Goal: Information Seeking & Learning: Learn about a topic

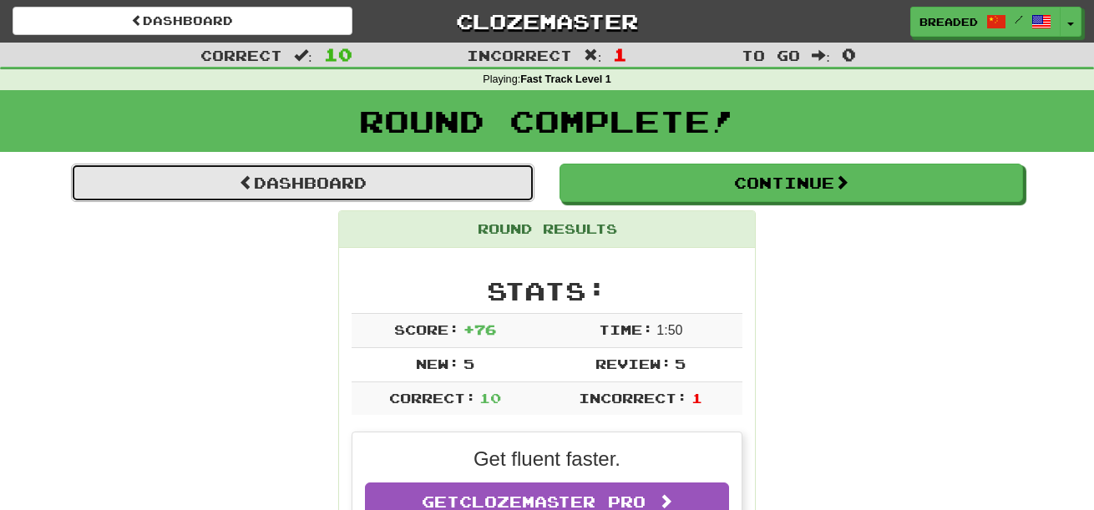
click at [506, 190] on link "Dashboard" at bounding box center [302, 183] width 463 height 38
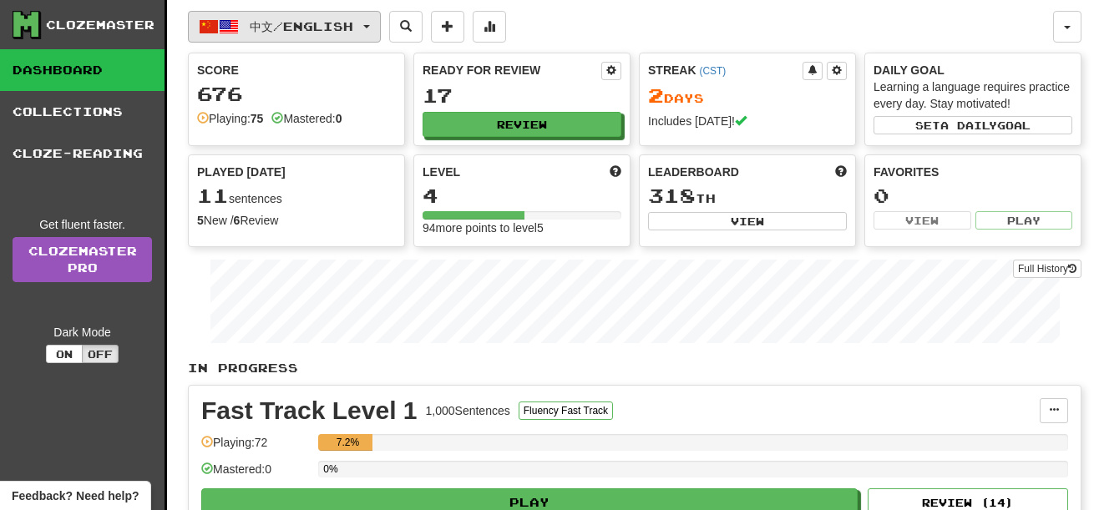
click at [381, 30] on button "中文 / English" at bounding box center [284, 27] width 193 height 32
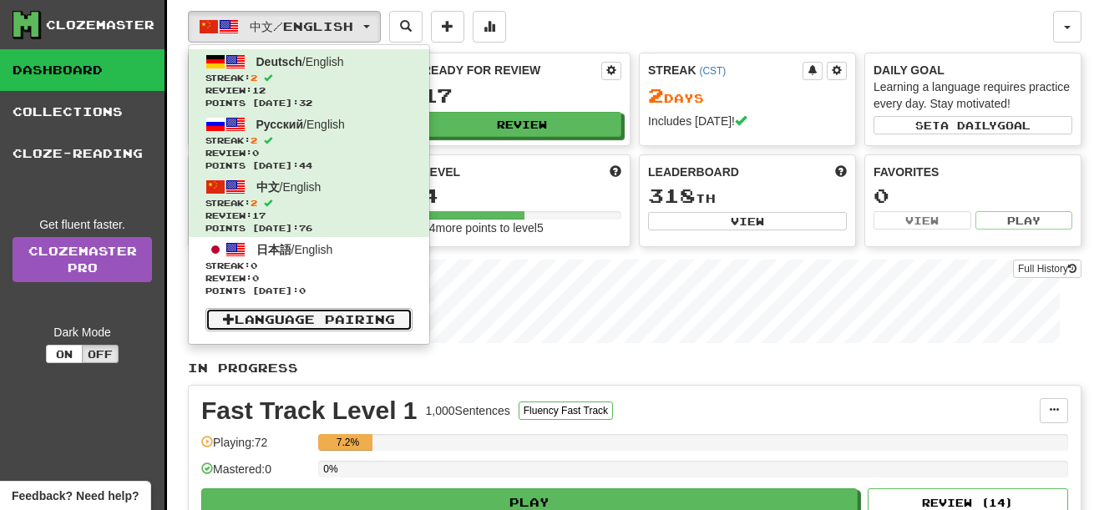
click at [368, 324] on link "Language Pairing" at bounding box center [308, 319] width 207 height 23
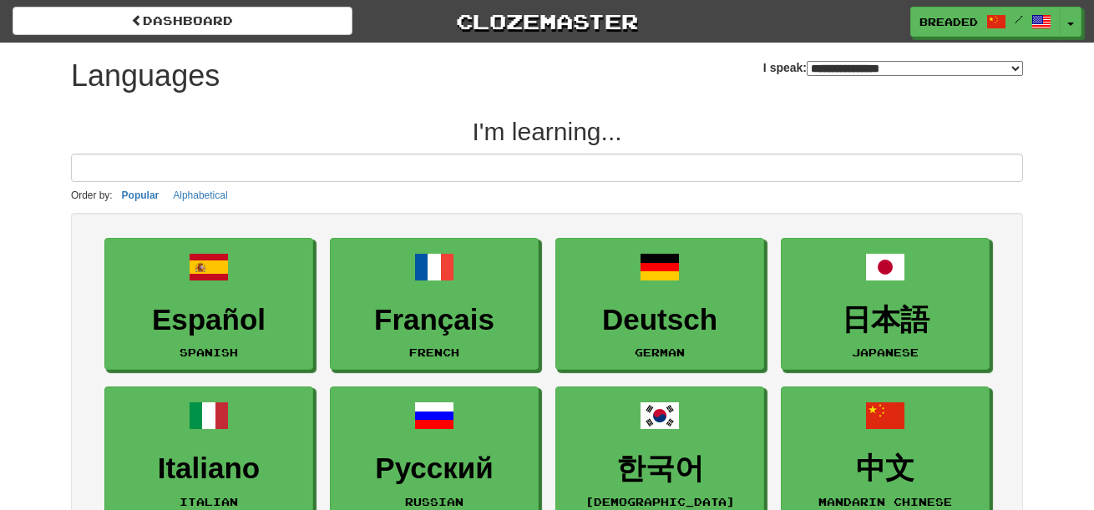
select select "*******"
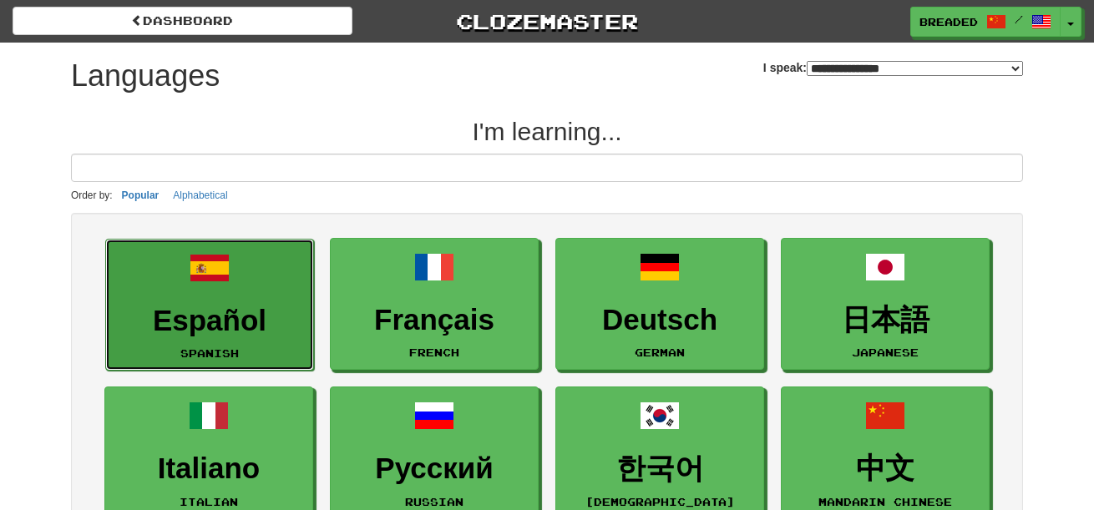
click at [253, 285] on link "Español Spanish" at bounding box center [209, 305] width 209 height 133
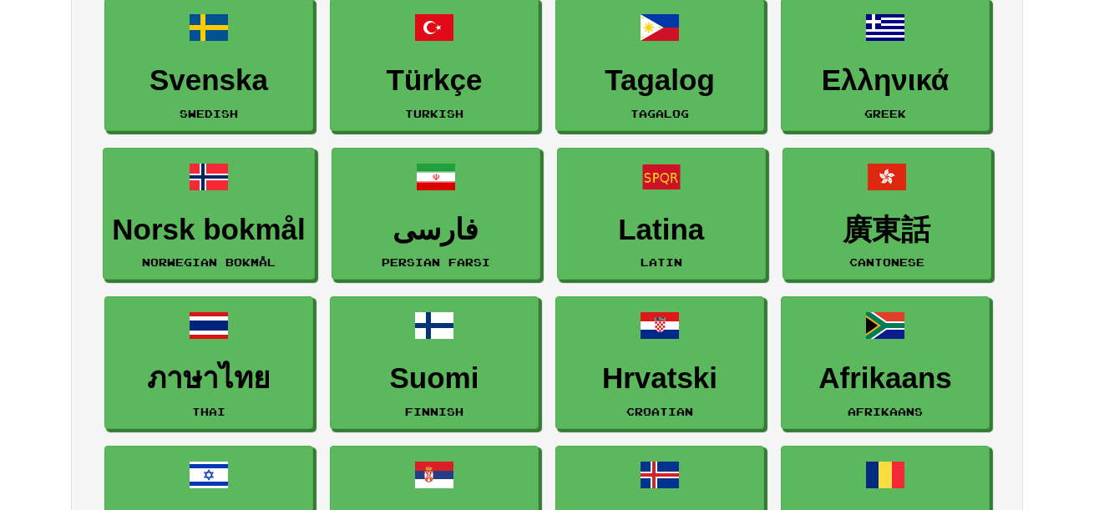
scroll to position [687, 0]
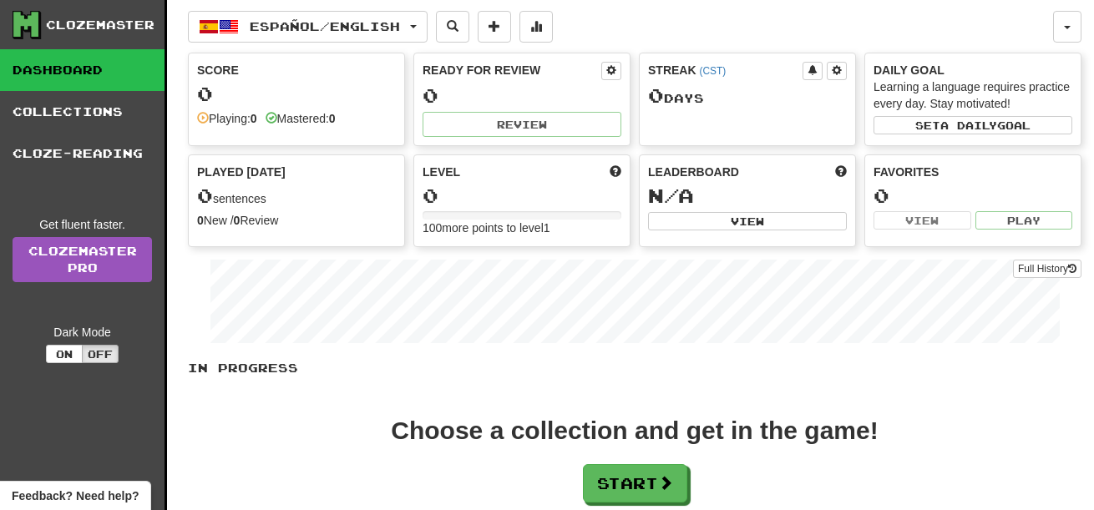
scroll to position [271, 0]
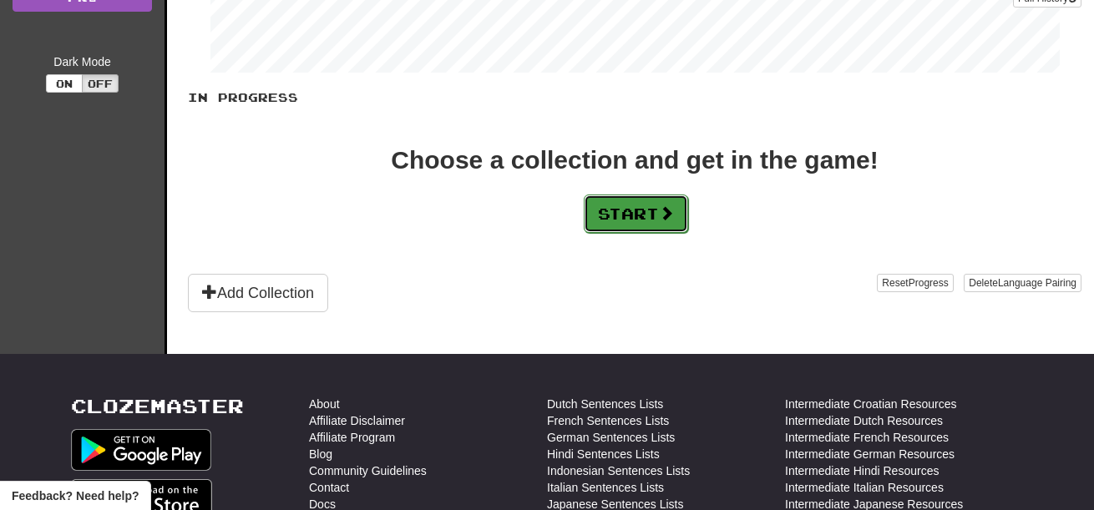
click at [635, 230] on button "Start" at bounding box center [636, 214] width 104 height 38
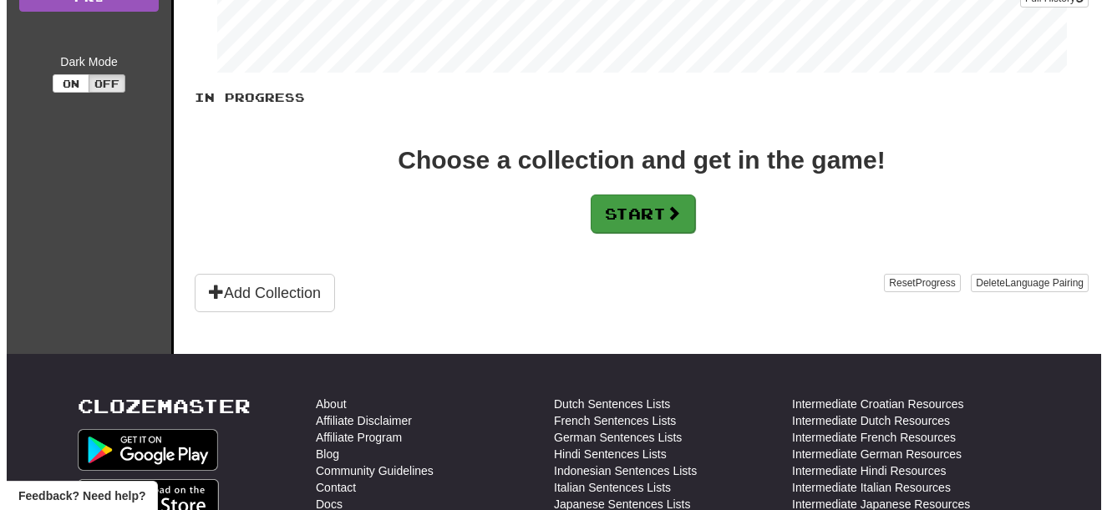
scroll to position [0, 0]
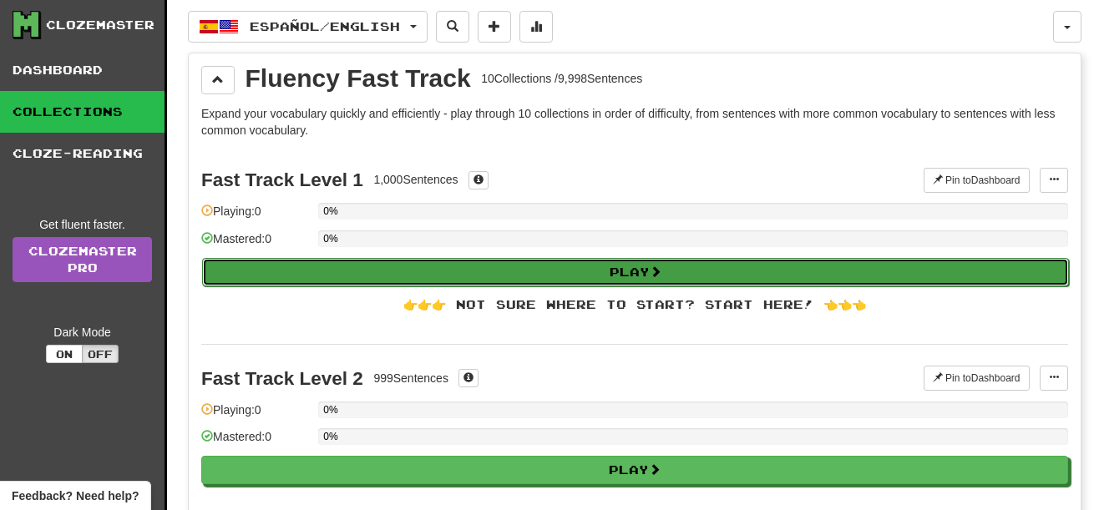
click at [643, 275] on button "Play" at bounding box center [635, 272] width 867 height 28
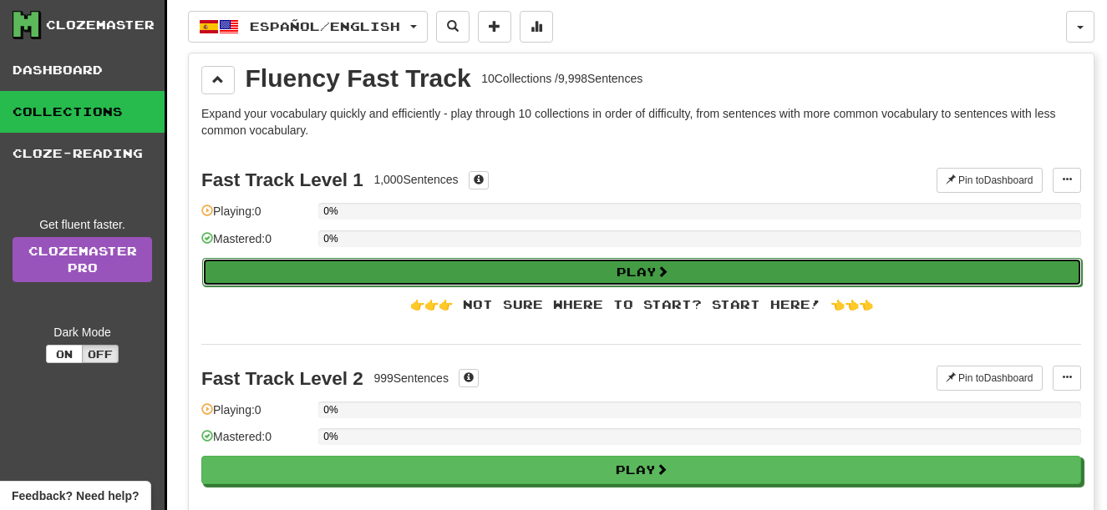
select select "**"
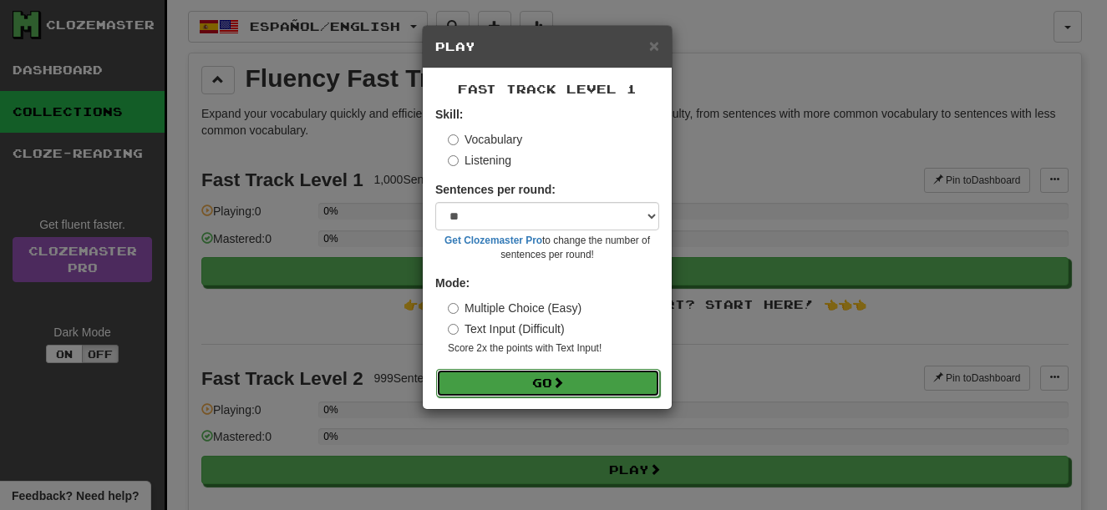
click at [578, 381] on button "Go" at bounding box center [548, 383] width 224 height 28
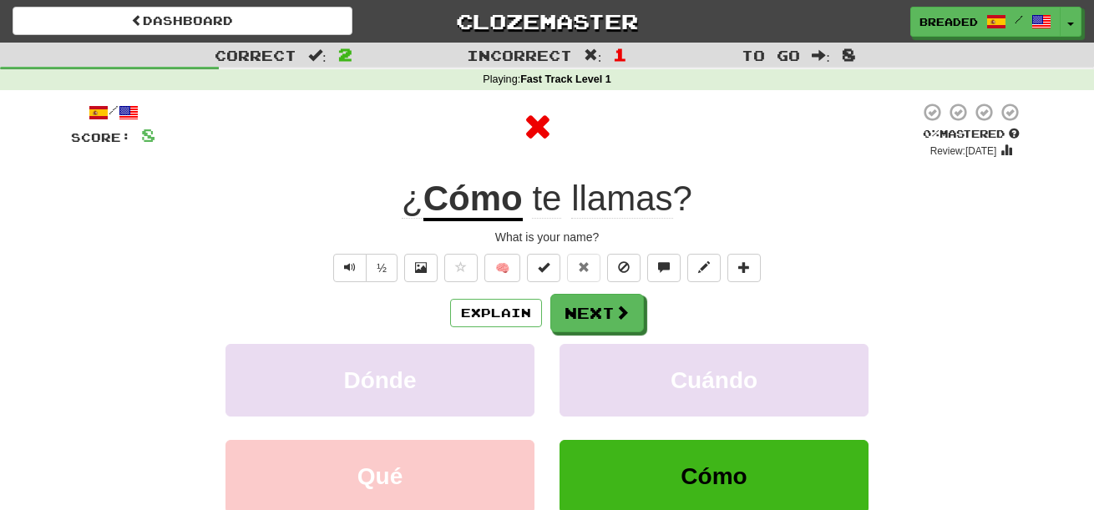
click at [460, 205] on u "Cómo" at bounding box center [472, 200] width 99 height 43
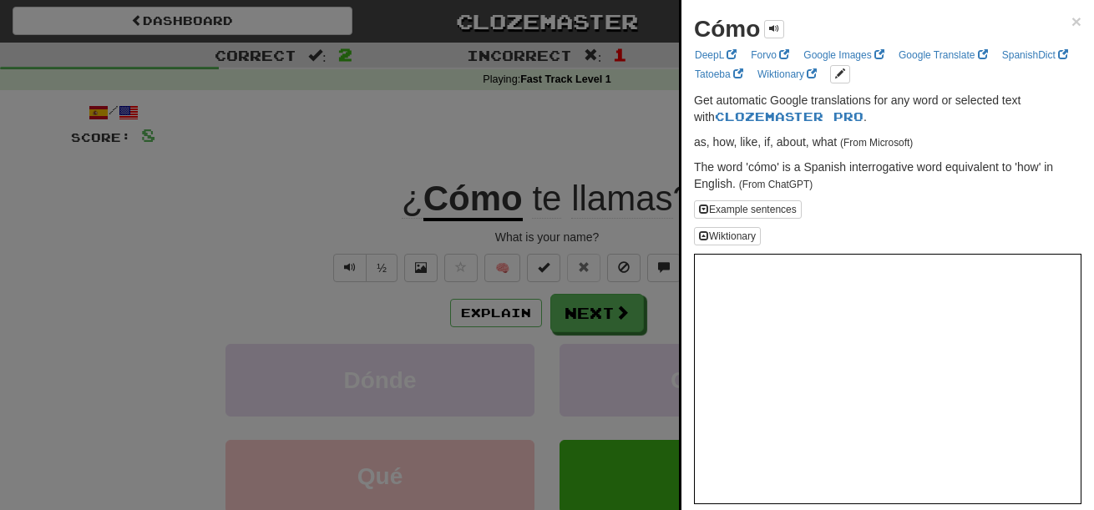
click at [385, 258] on div at bounding box center [547, 255] width 1094 height 510
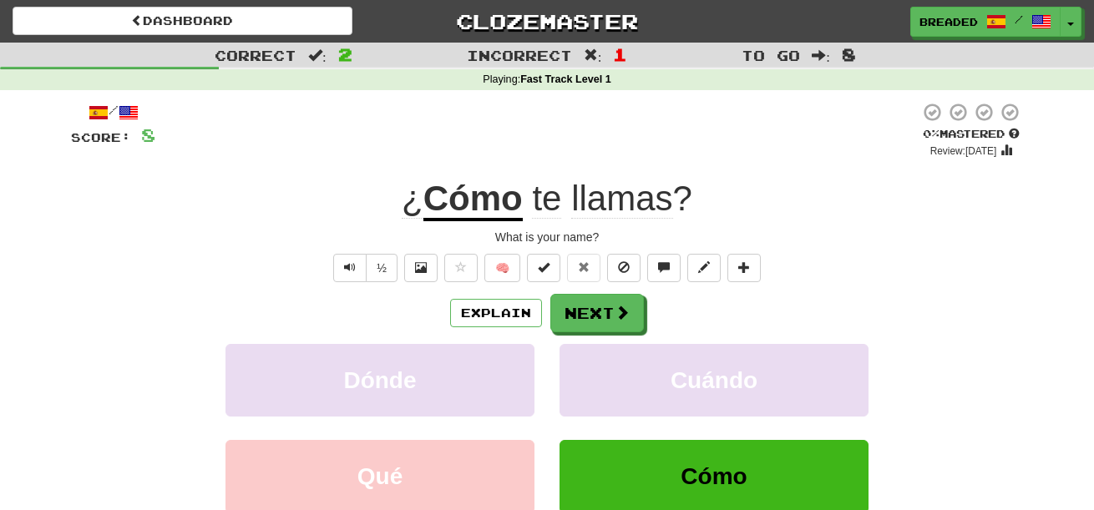
click at [595, 336] on div "Explain Next Dónde Cuándo Qué Cómo Learn more: Dónde Cuándo Qué Cómo" at bounding box center [547, 428] width 952 height 268
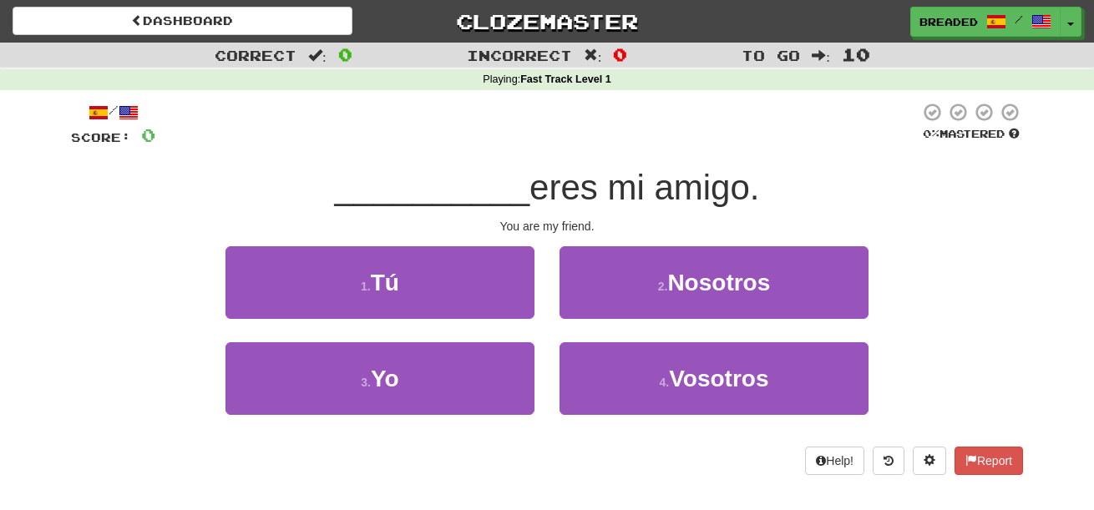
drag, startPoint x: 0, startPoint y: 0, endPoint x: 392, endPoint y: 104, distance: 406.1
click at [392, 104] on div at bounding box center [537, 125] width 764 height 46
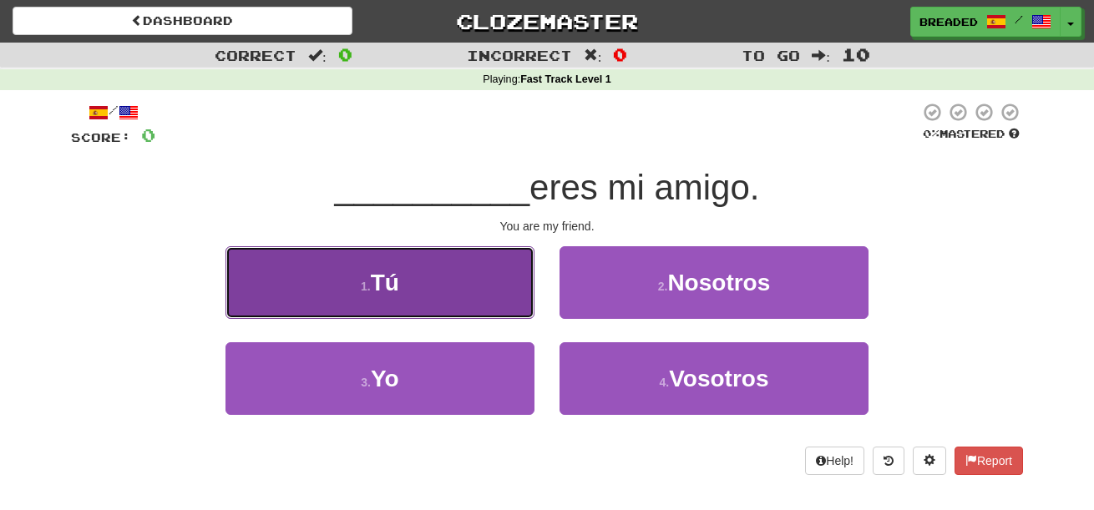
click at [460, 286] on button "1 . Tú" at bounding box center [379, 282] width 309 height 73
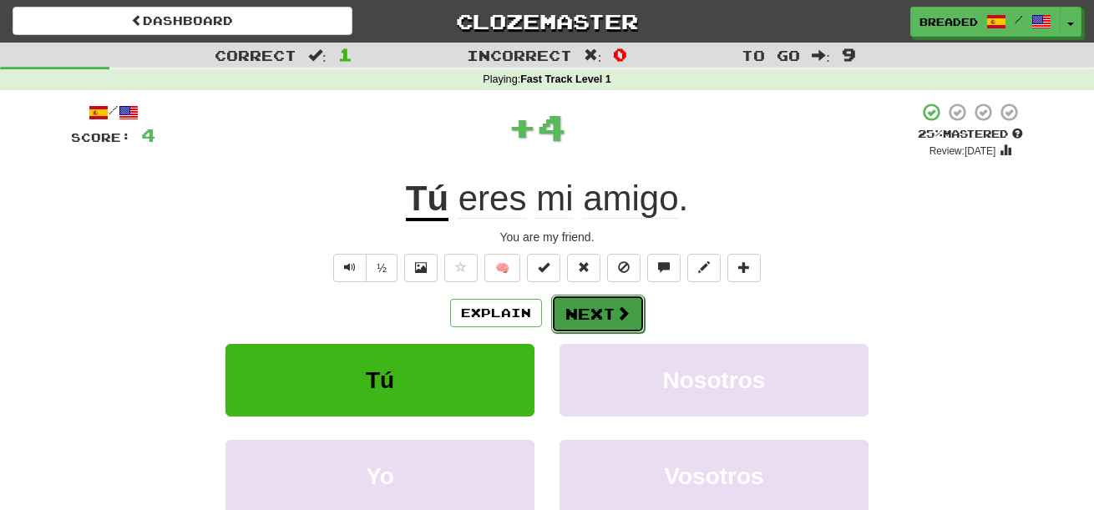
click at [597, 322] on button "Next" at bounding box center [598, 314] width 94 height 38
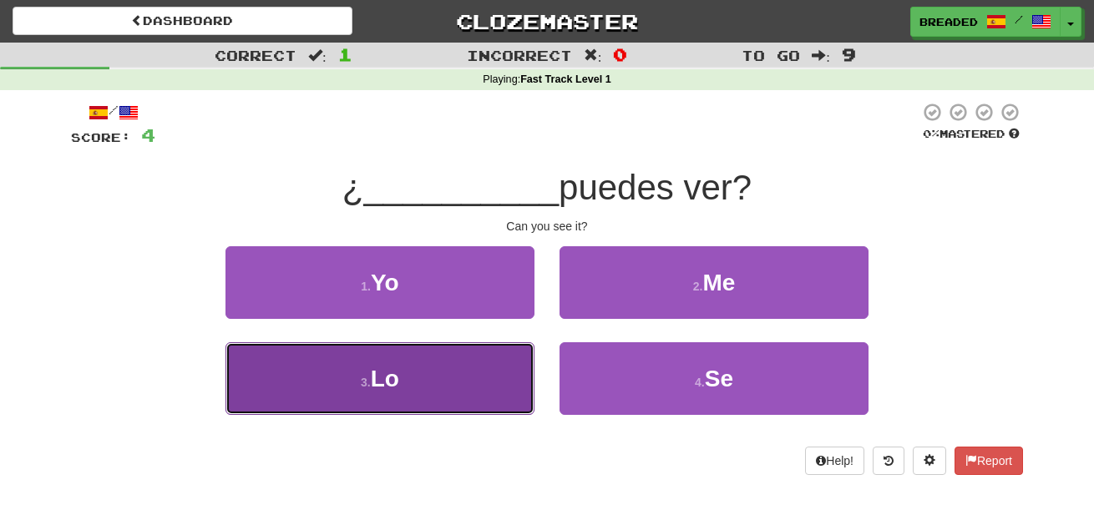
click at [469, 364] on button "3 . Lo" at bounding box center [379, 378] width 309 height 73
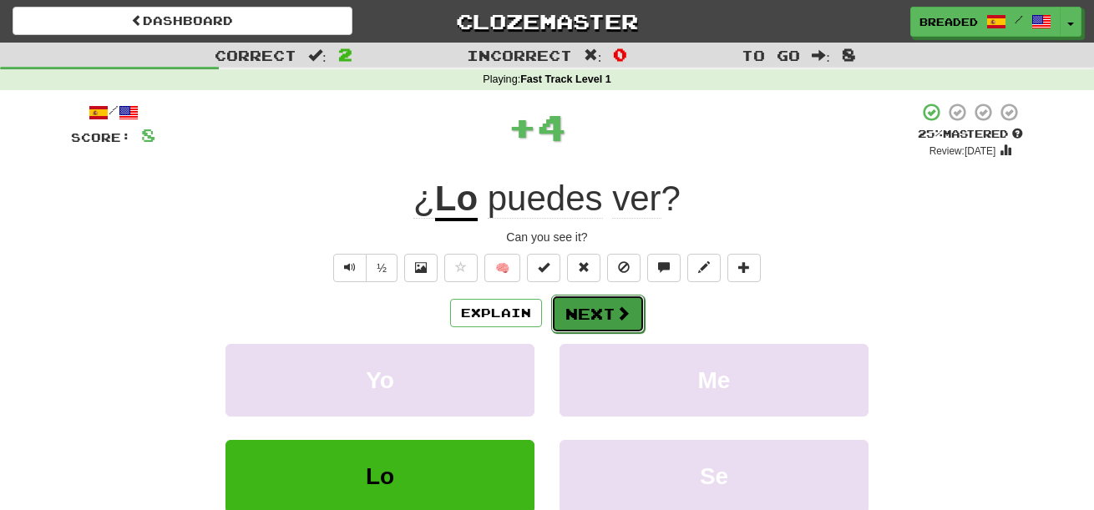
click at [571, 302] on button "Next" at bounding box center [598, 314] width 94 height 38
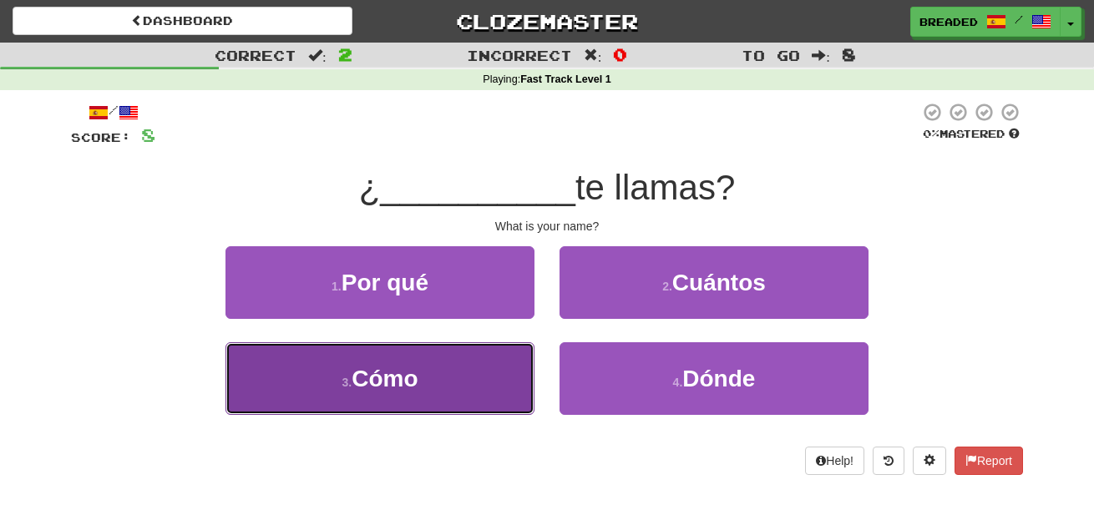
click at [500, 376] on button "3 . Cómo" at bounding box center [379, 378] width 309 height 73
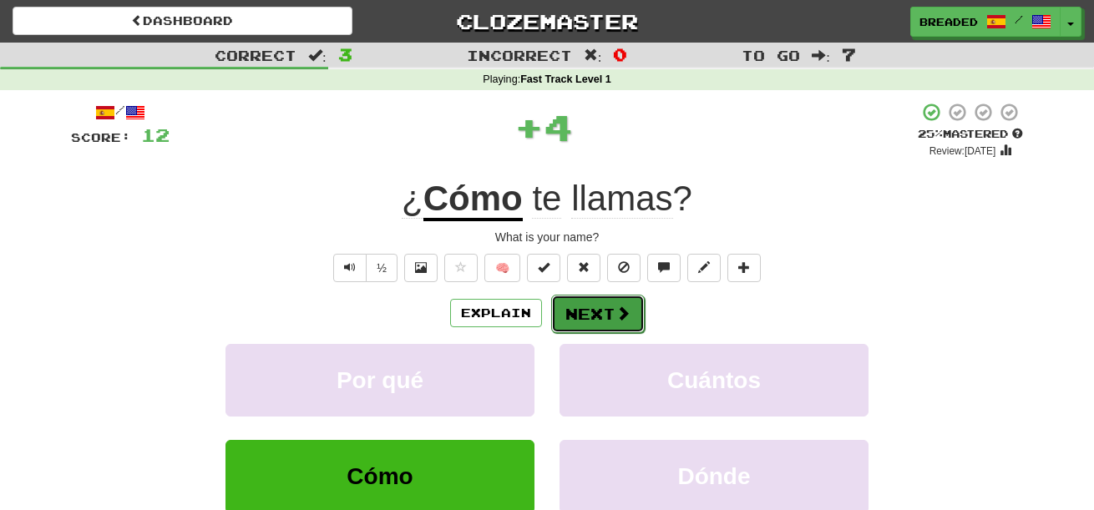
click at [580, 324] on button "Next" at bounding box center [598, 314] width 94 height 38
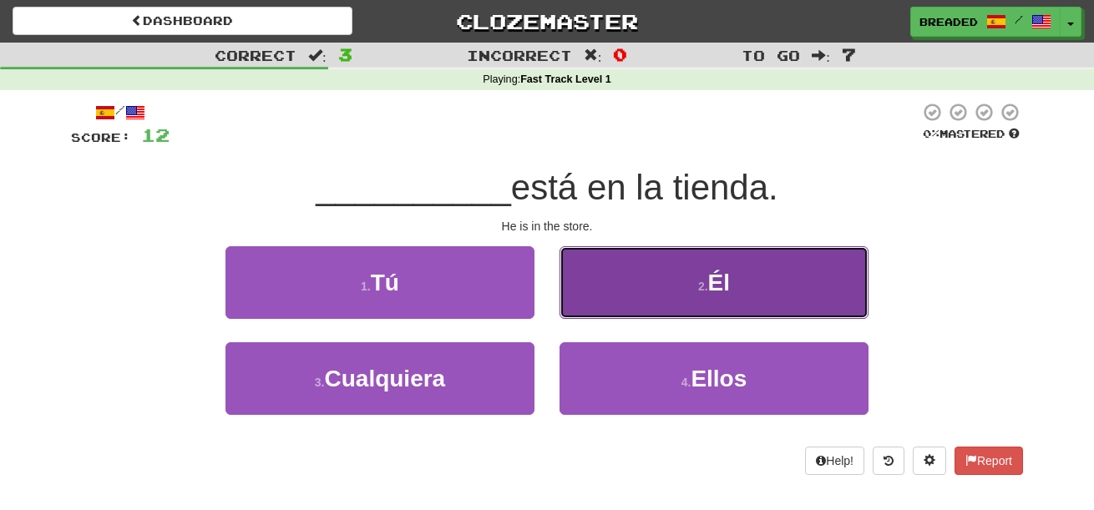
click at [596, 287] on button "2 . Él" at bounding box center [714, 282] width 309 height 73
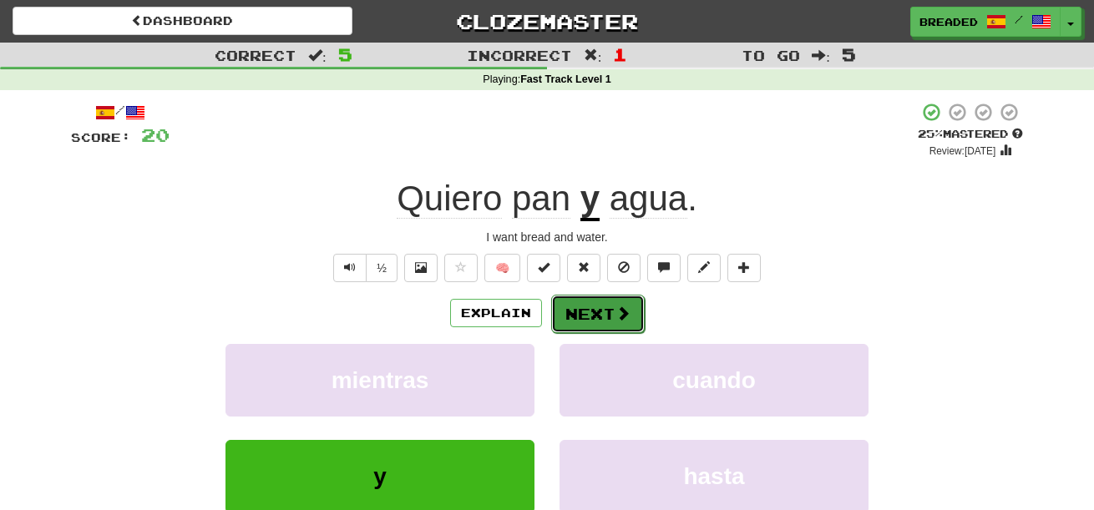
click at [600, 297] on button "Next" at bounding box center [598, 314] width 94 height 38
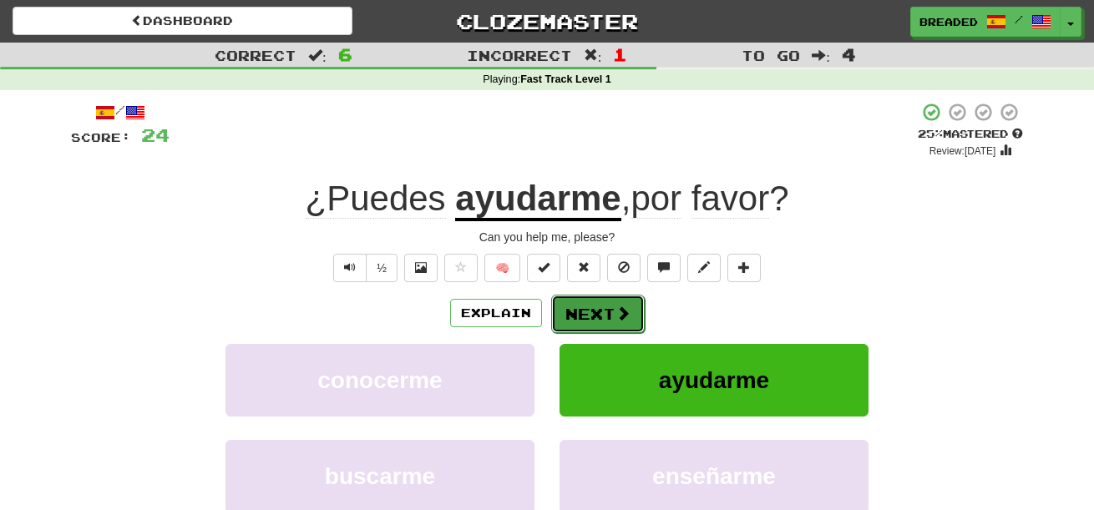
click at [591, 322] on button "Next" at bounding box center [598, 314] width 94 height 38
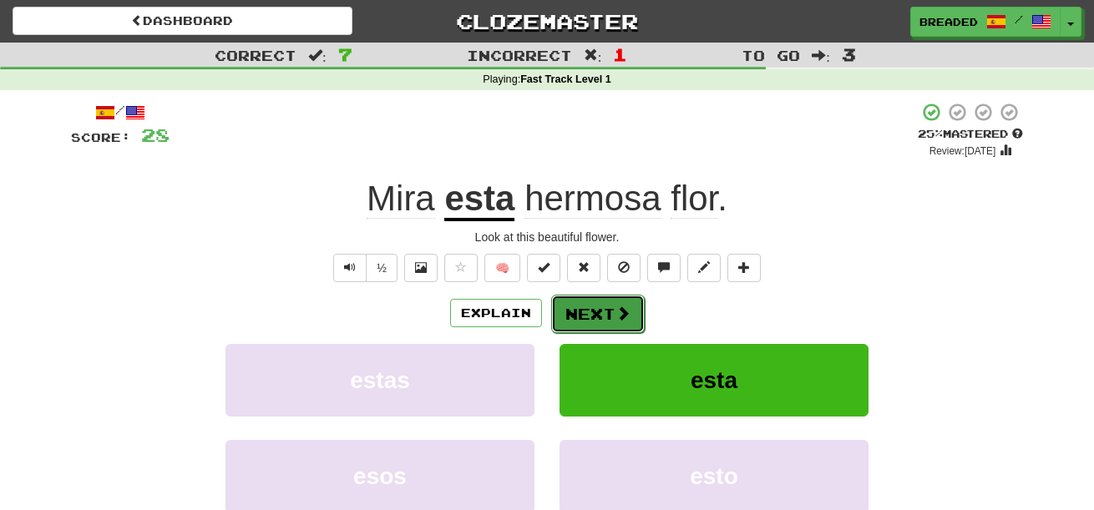
click at [591, 312] on button "Next" at bounding box center [598, 314] width 94 height 38
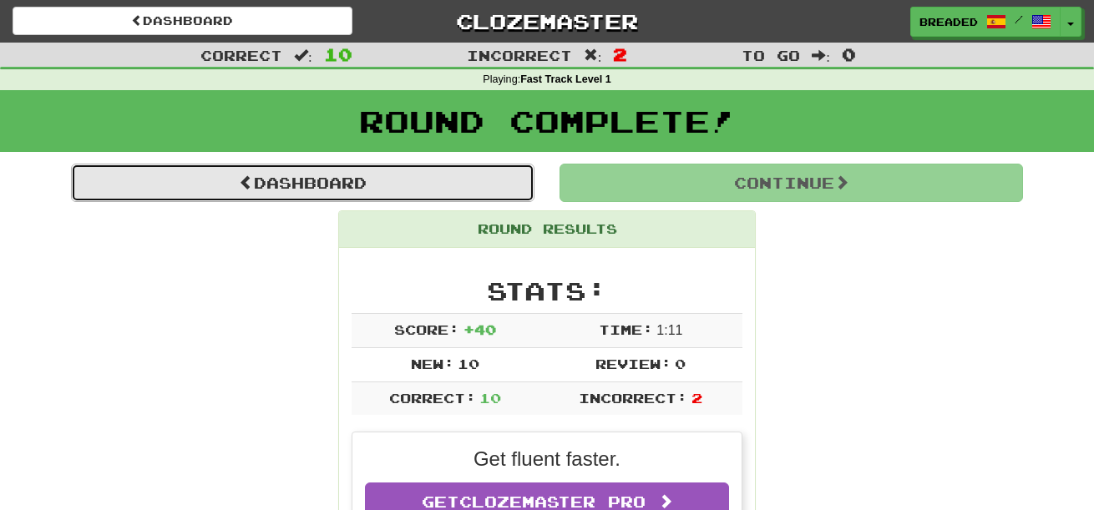
click at [356, 180] on link "Dashboard" at bounding box center [302, 183] width 463 height 38
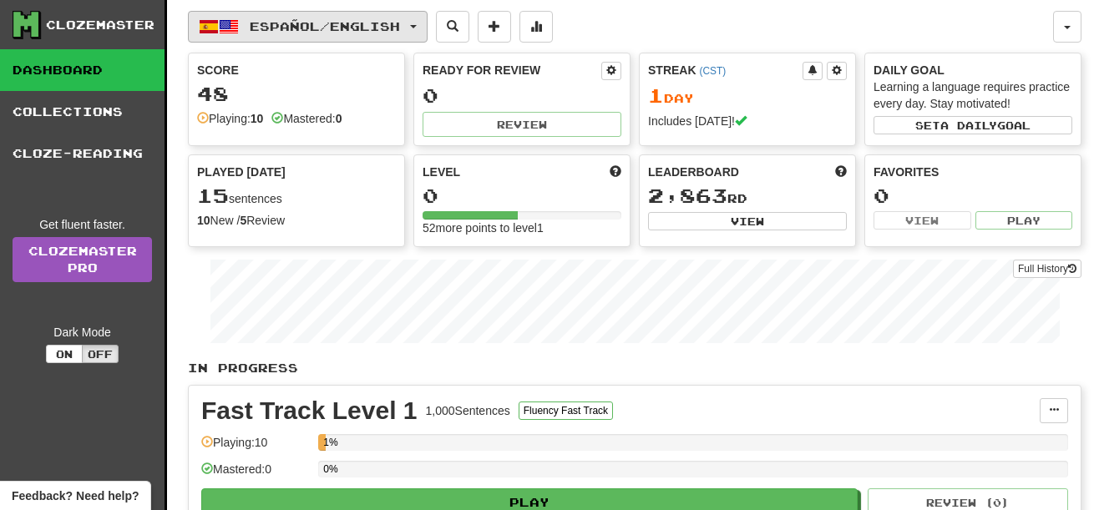
click at [301, 28] on span "Español / English" at bounding box center [325, 26] width 150 height 14
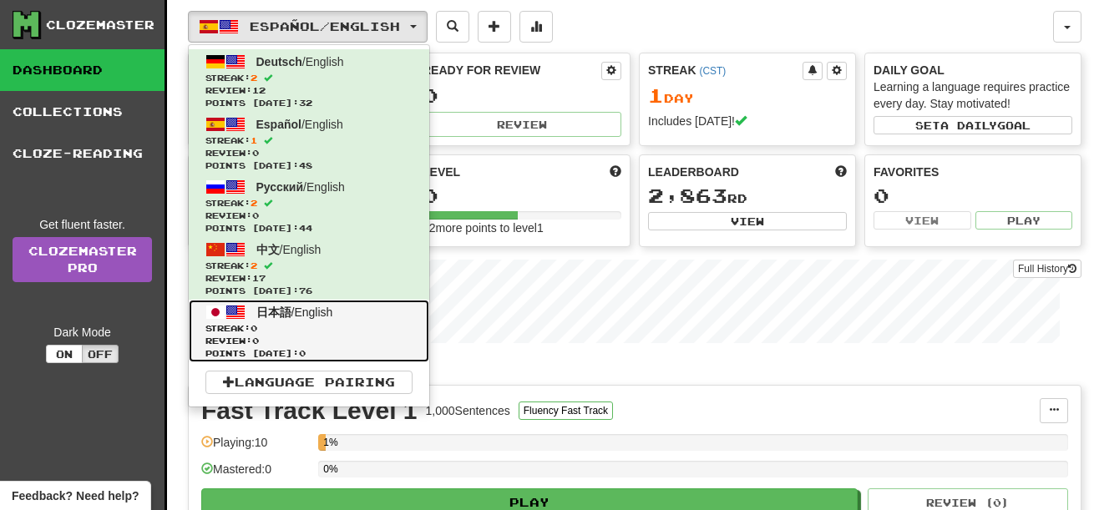
click at [306, 321] on link "日本語 / English Streak: 0 Review: 0 Points today: 0" at bounding box center [309, 331] width 241 height 63
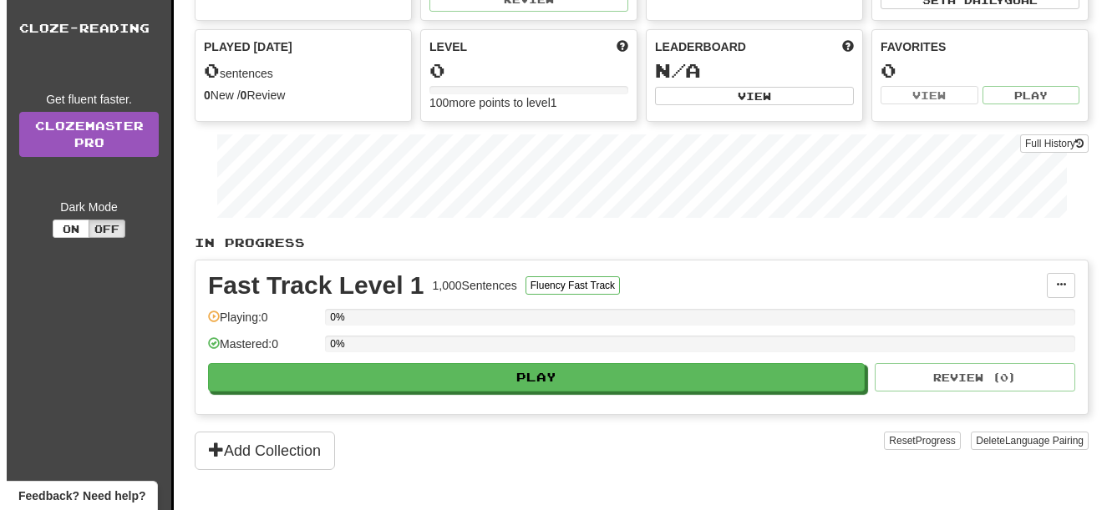
scroll to position [126, 0]
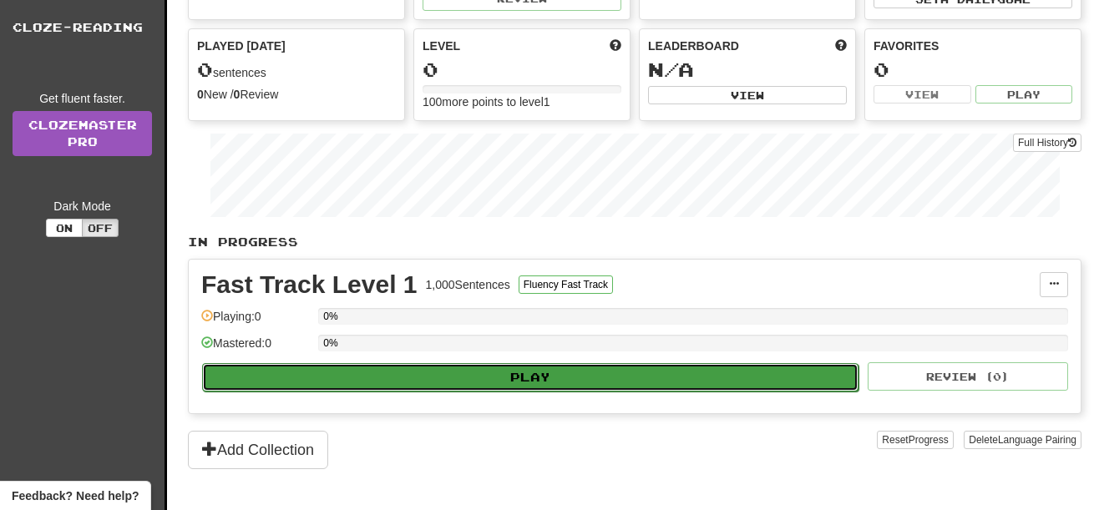
click at [449, 368] on button "Play" at bounding box center [530, 377] width 656 height 28
select select "**"
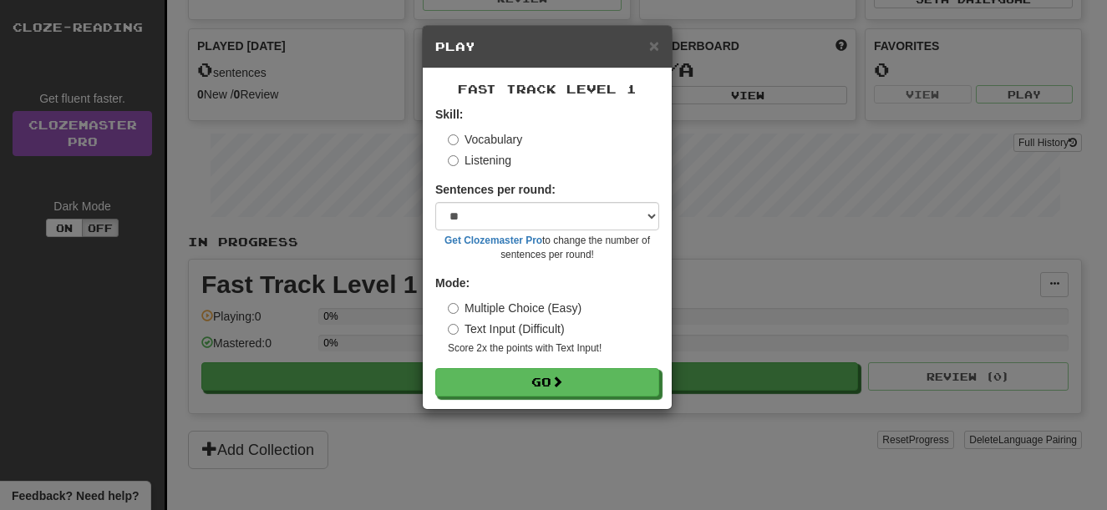
click at [503, 367] on form "Skill: Vocabulary Listening Sentences per round: * ** ** ** ** ** *** ******** …" at bounding box center [547, 251] width 224 height 291
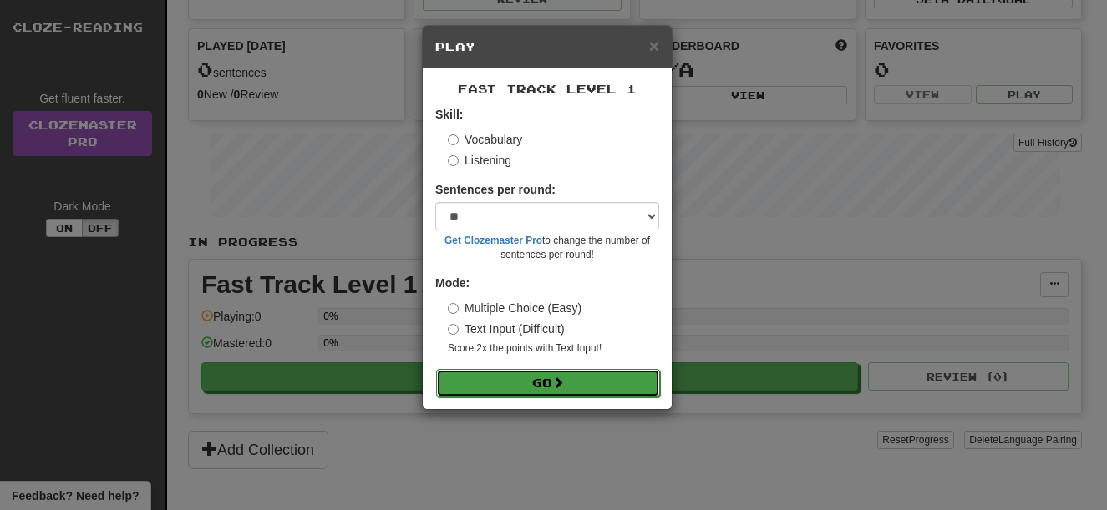
click at [527, 390] on button "Go" at bounding box center [548, 383] width 224 height 28
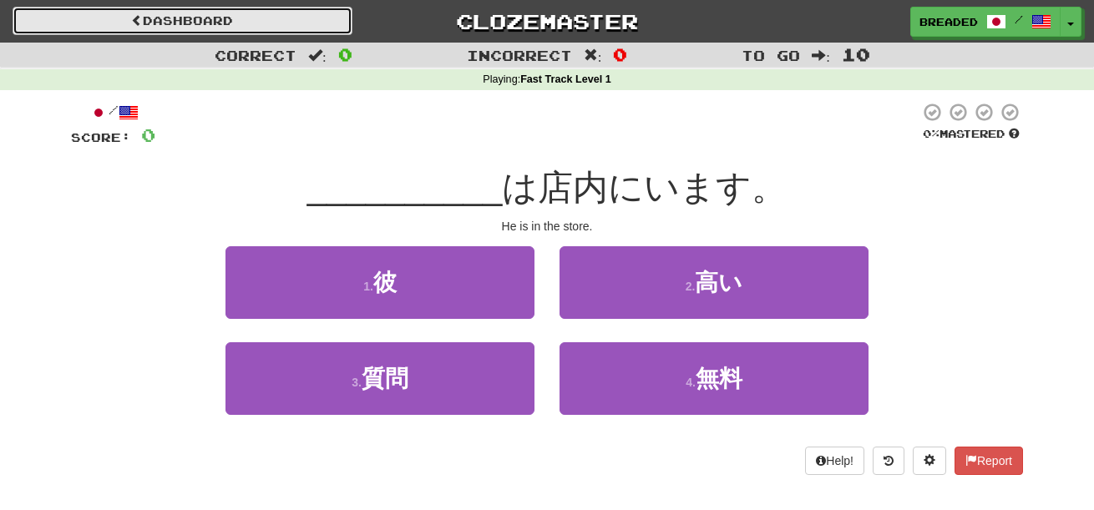
click at [181, 18] on link "Dashboard" at bounding box center [183, 21] width 340 height 28
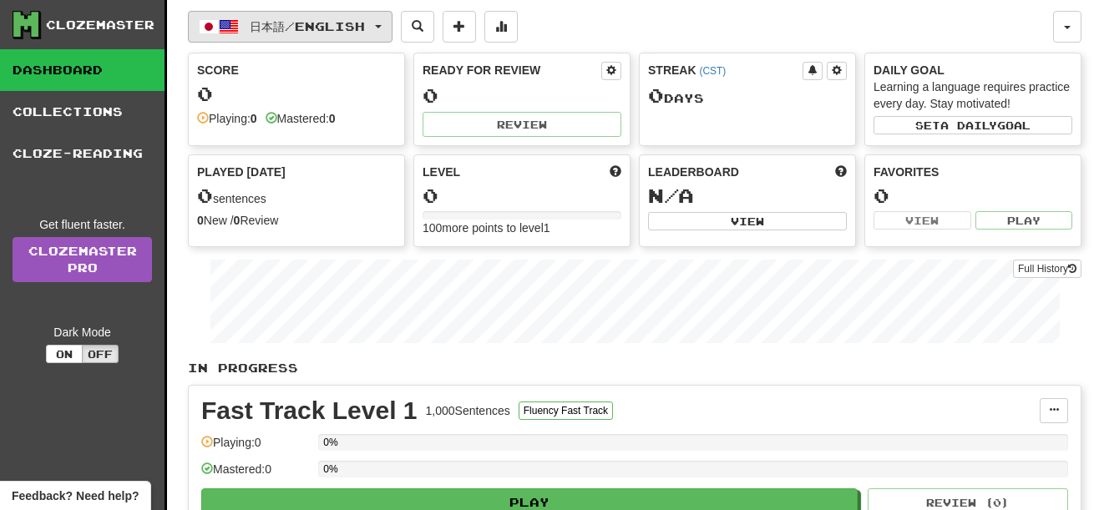
click at [317, 25] on span "日本語 / English" at bounding box center [307, 26] width 115 height 14
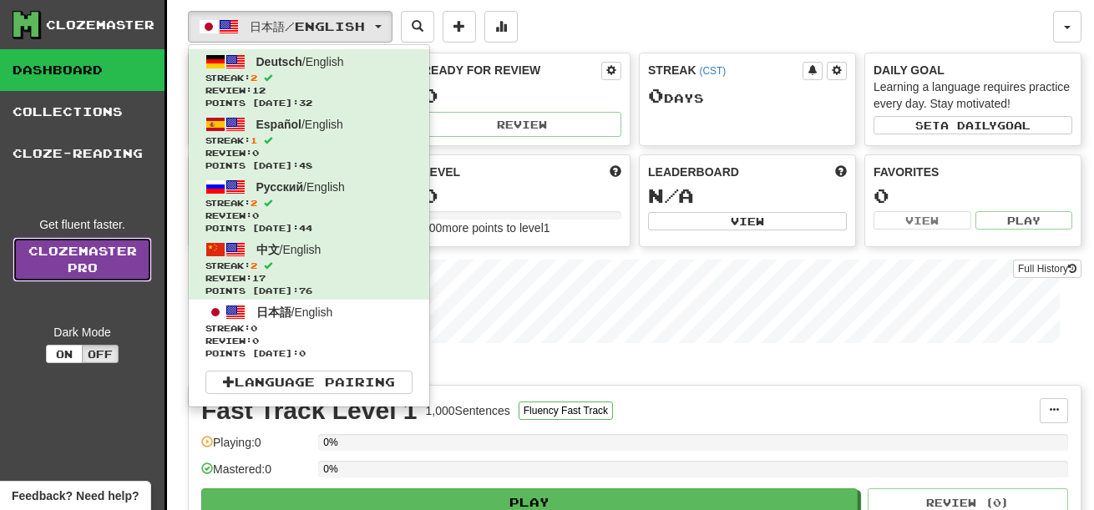
click at [91, 251] on link "Clozemaster Pro" at bounding box center [82, 259] width 139 height 45
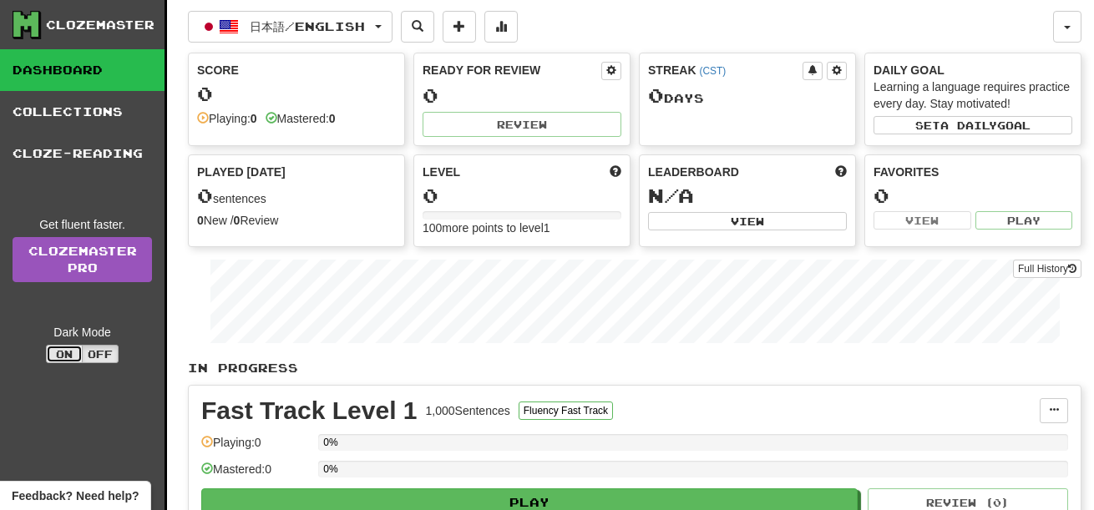
click at [61, 347] on button "On" at bounding box center [64, 354] width 37 height 18
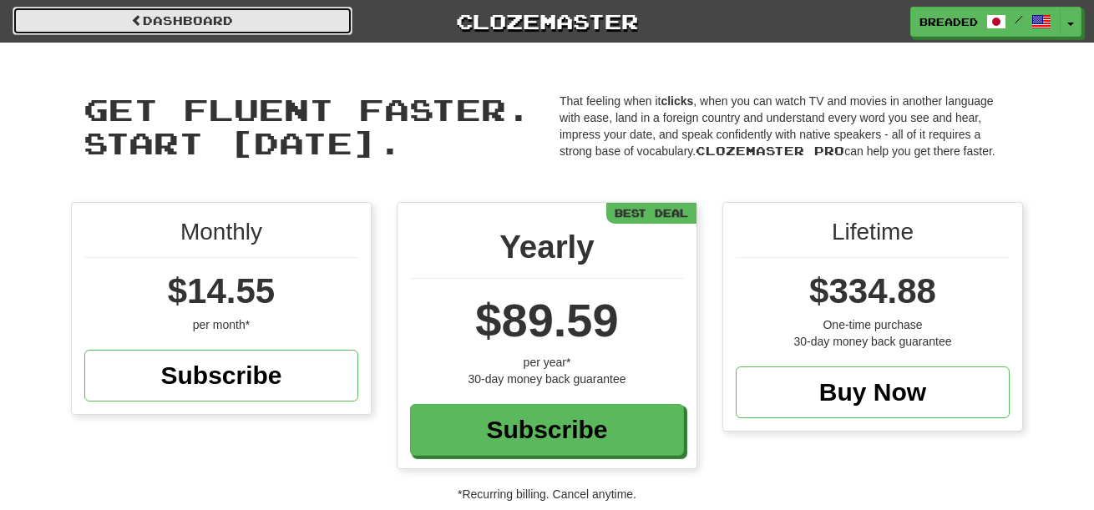
click at [205, 23] on link "Dashboard" at bounding box center [183, 21] width 340 height 28
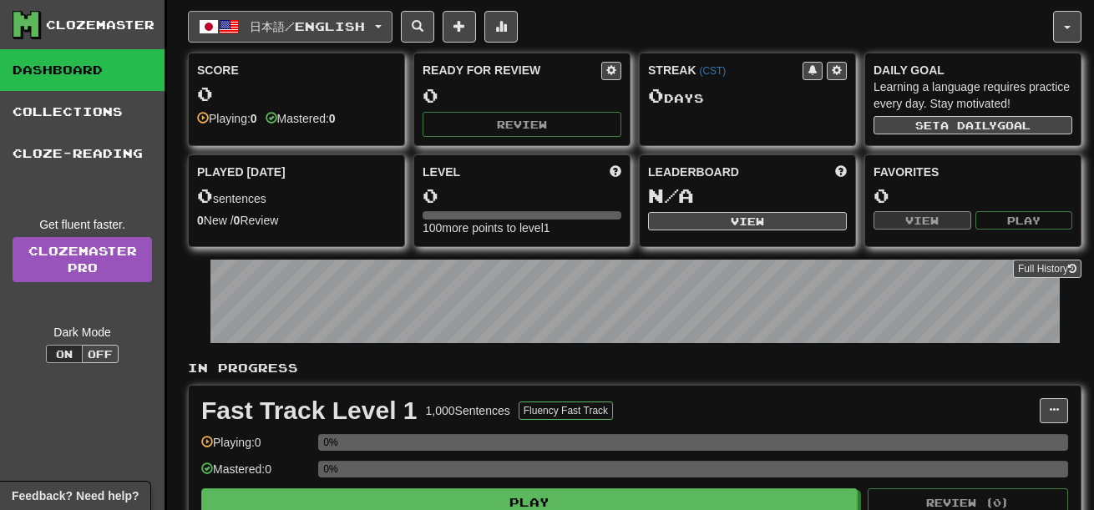
click at [271, 35] on button "日本語 / English" at bounding box center [290, 27] width 205 height 32
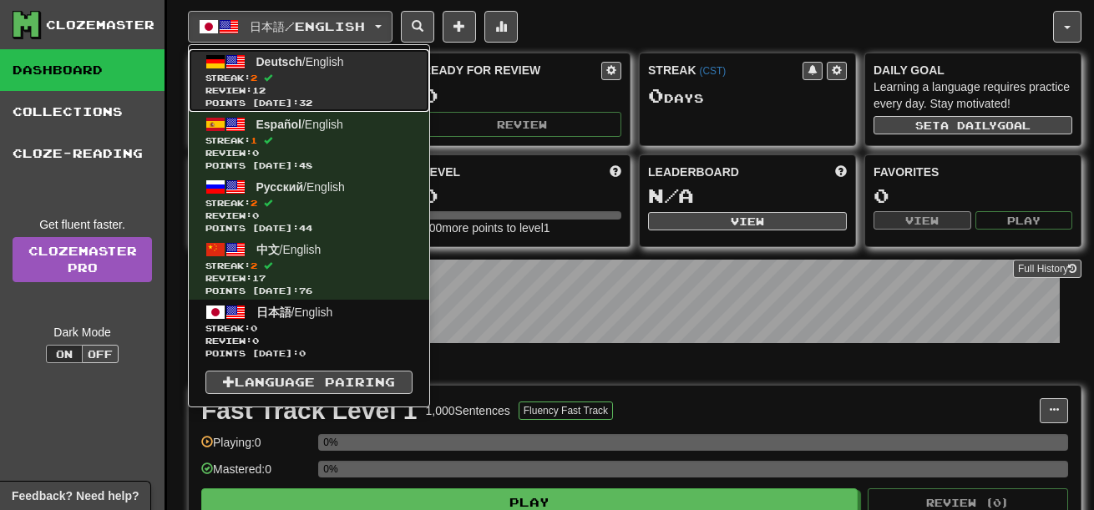
click at [334, 79] on span "Streak: 2" at bounding box center [308, 78] width 207 height 13
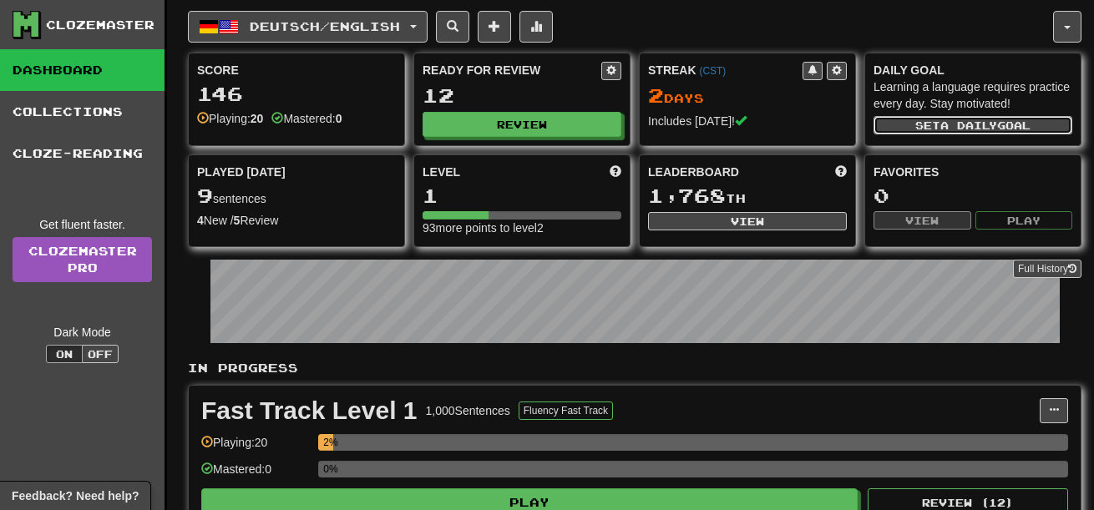
click at [904, 124] on button "Set a daily goal" at bounding box center [973, 125] width 199 height 18
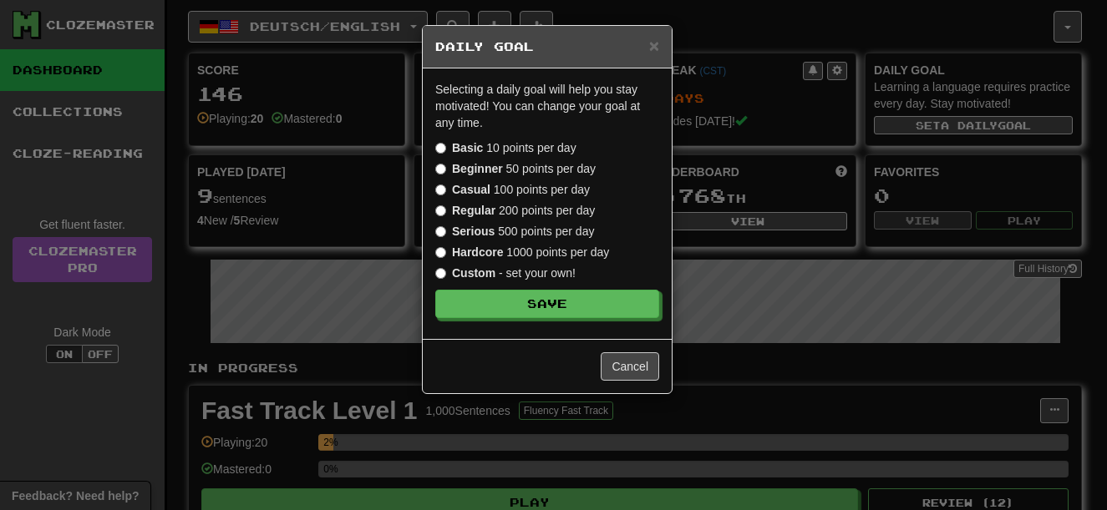
click at [541, 171] on label "Beginner 50 points per day" at bounding box center [515, 168] width 160 height 17
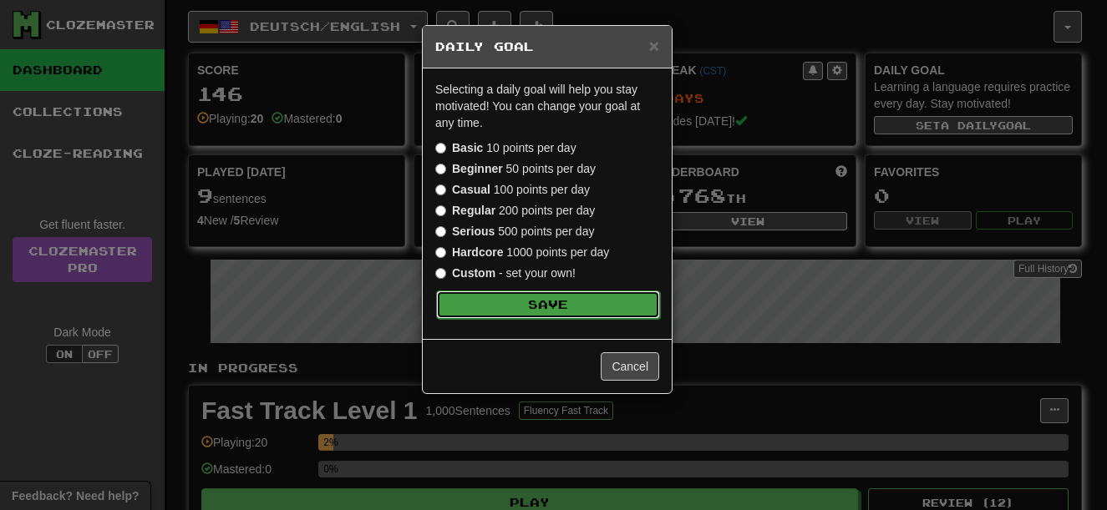
click at [548, 307] on button "Save" at bounding box center [548, 305] width 224 height 28
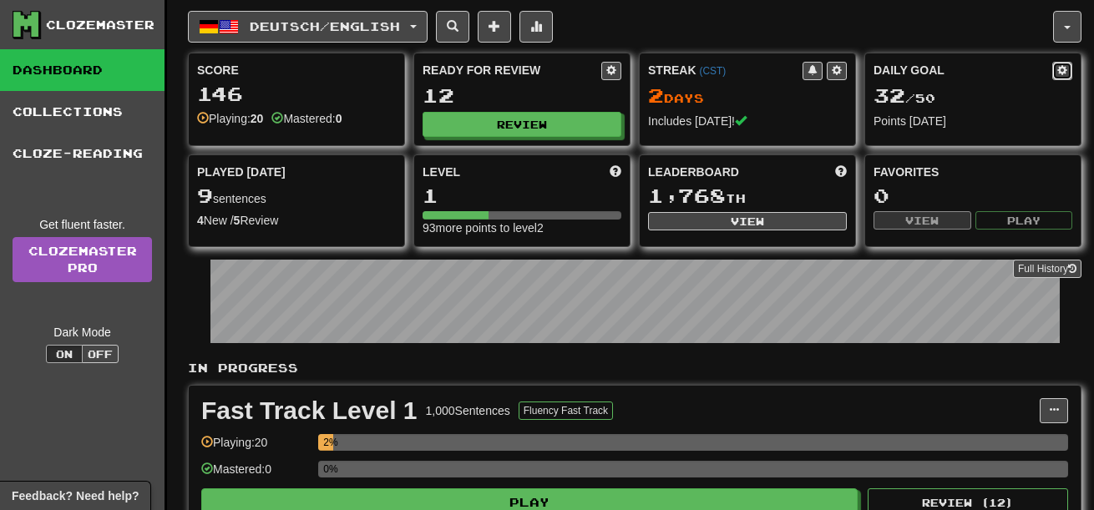
click at [1055, 73] on button at bounding box center [1062, 71] width 20 height 18
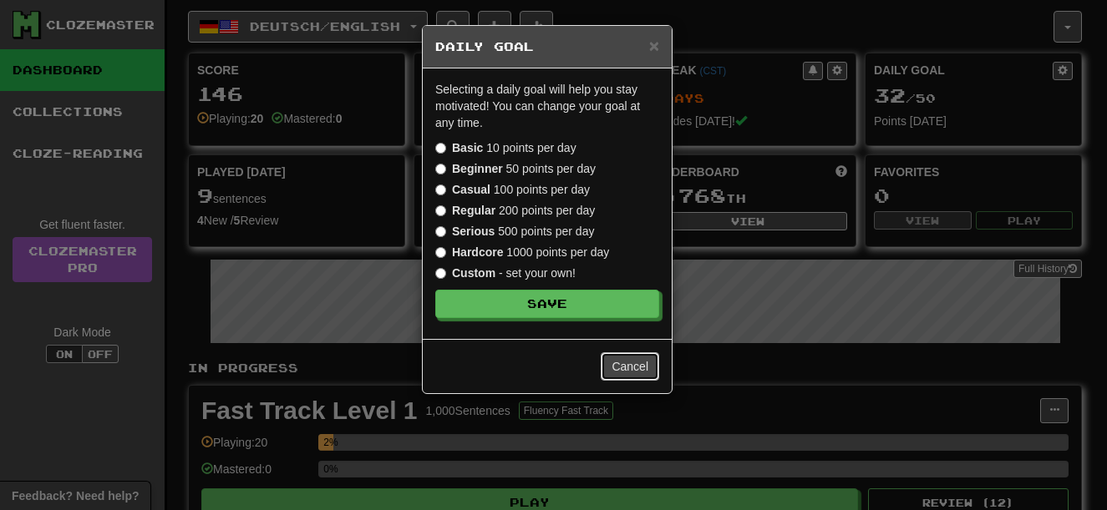
click at [617, 362] on button "Cancel" at bounding box center [629, 366] width 58 height 28
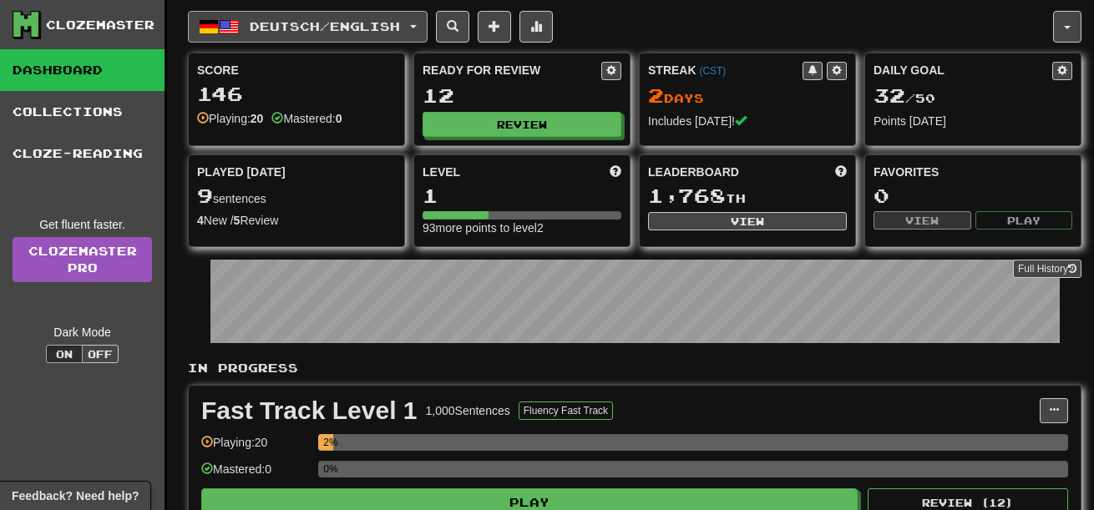
click at [330, 25] on span "Deutsch / English" at bounding box center [325, 26] width 150 height 14
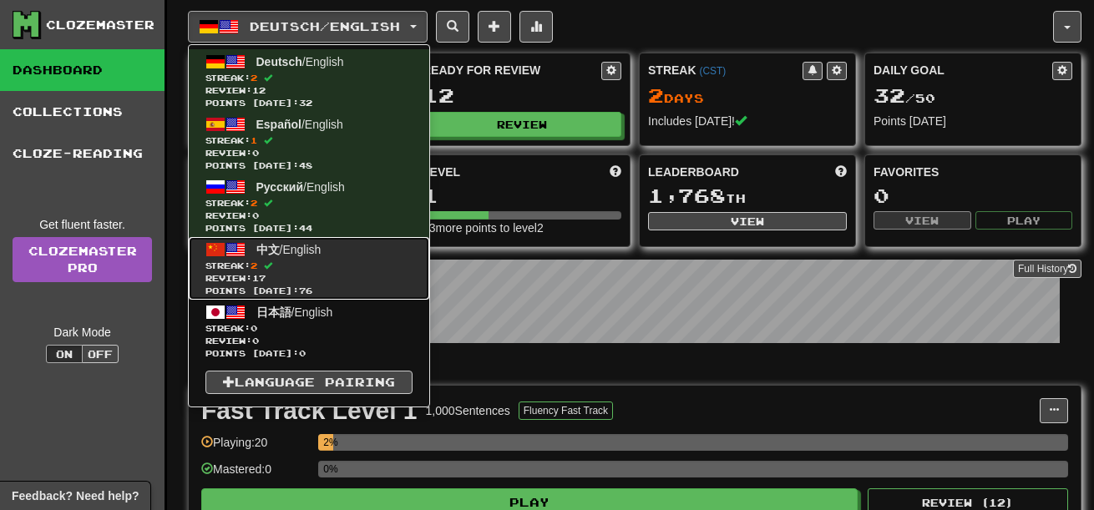
click at [332, 261] on span "Streak: 2" at bounding box center [308, 266] width 207 height 13
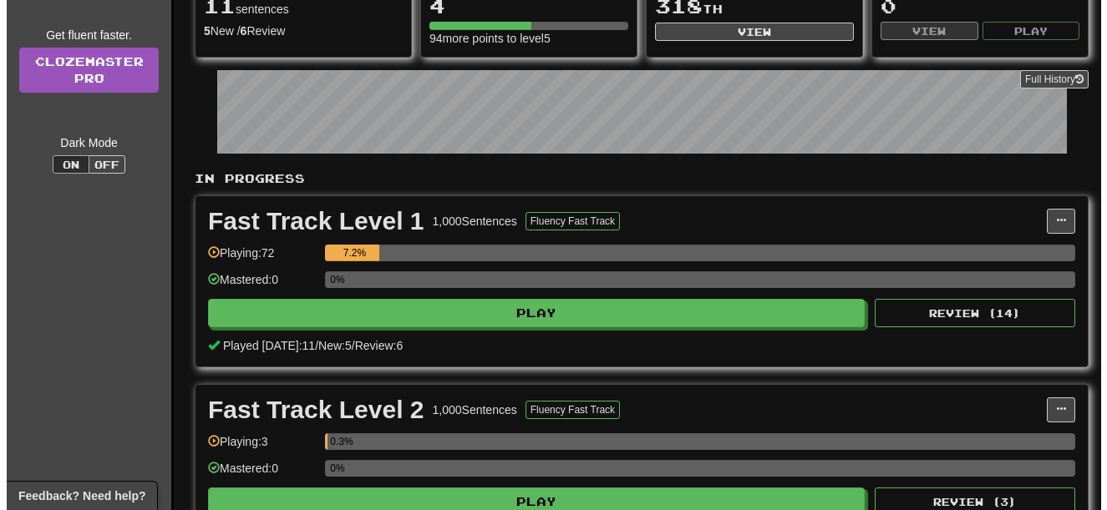
scroll to position [190, 0]
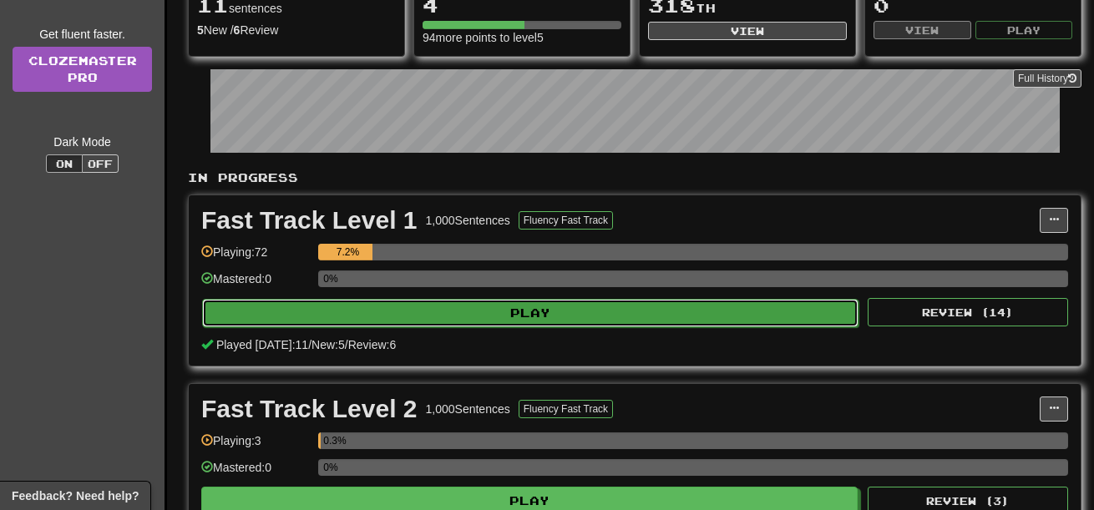
click at [519, 300] on button "Play" at bounding box center [530, 313] width 656 height 28
select select "**"
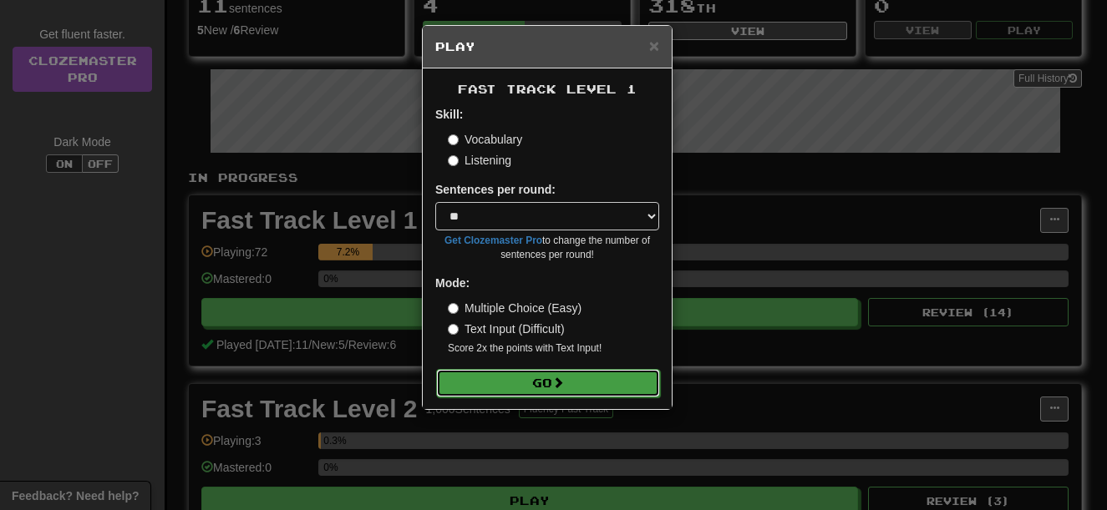
click at [590, 383] on button "Go" at bounding box center [548, 383] width 224 height 28
